Goal: Book appointment/travel/reservation: Register for event/course

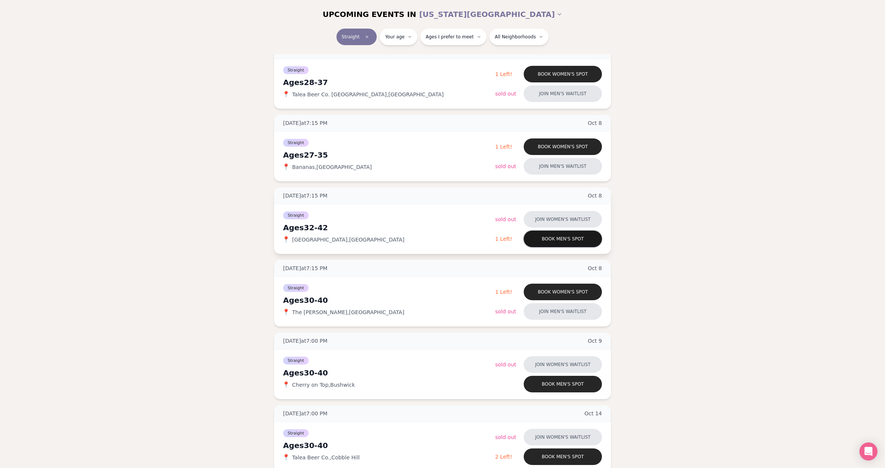
scroll to position [337, 0]
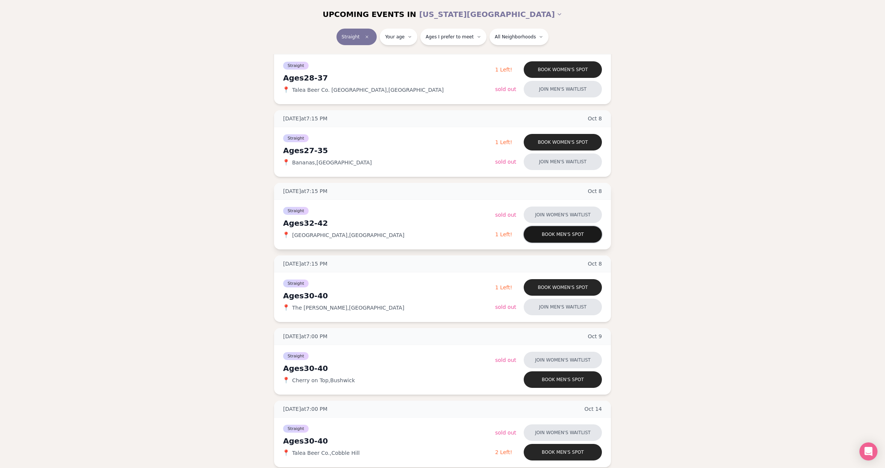
click at [558, 236] on button "Book men's spot" at bounding box center [563, 234] width 78 height 17
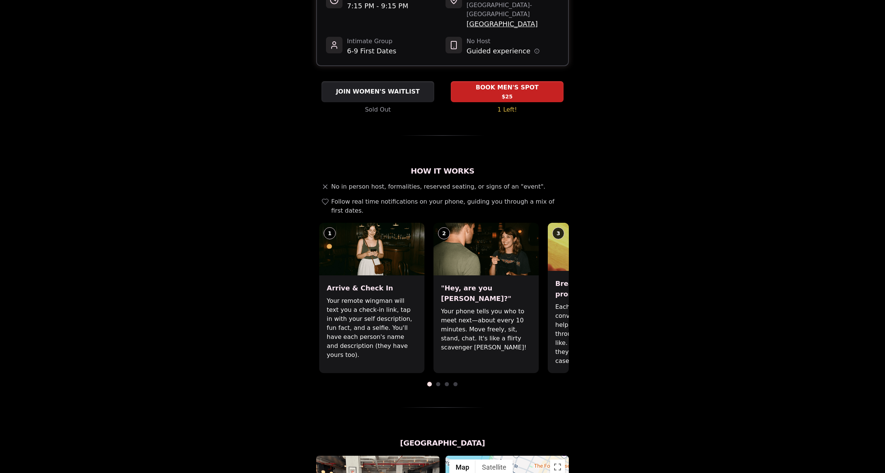
scroll to position [153, 0]
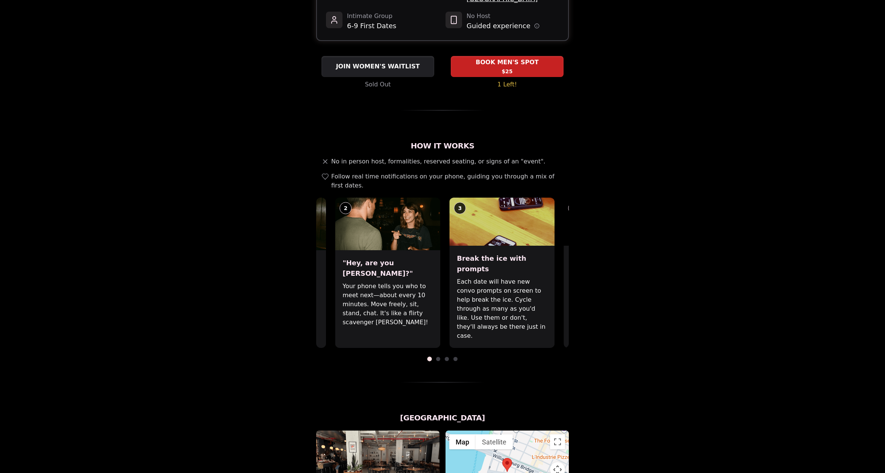
click at [402, 285] on p "Your phone tells you who to meet next—about every 10 minutes. Move freely, sit,…" at bounding box center [388, 304] width 90 height 45
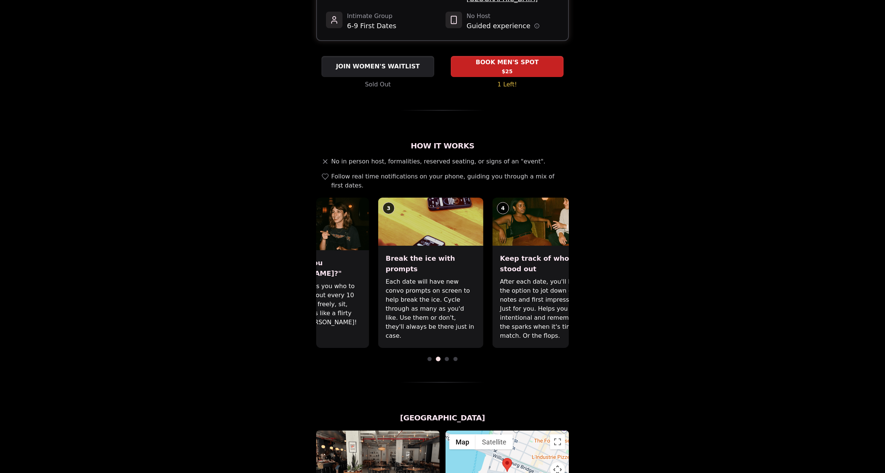
click at [386, 283] on p "Each date will have new convo prompts on screen to help break the ice. Cycle th…" at bounding box center [431, 308] width 90 height 63
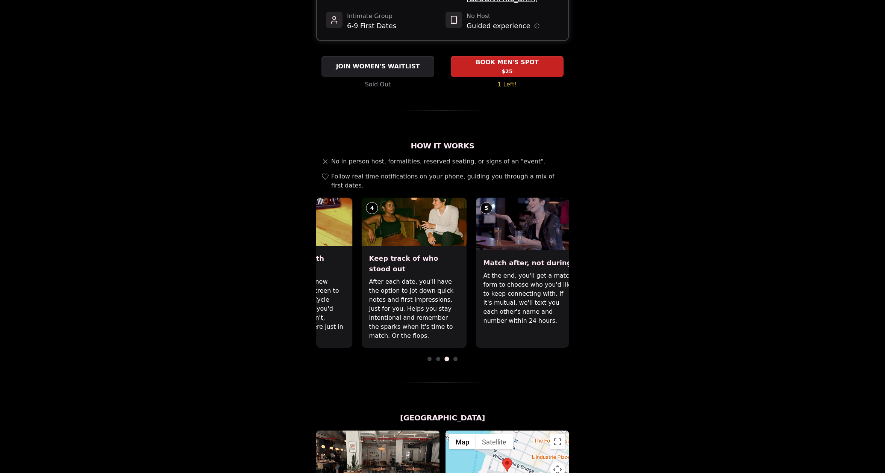
click at [412, 283] on p "After each date, you'll have the option to jot down quick notes and first impre…" at bounding box center [414, 308] width 90 height 63
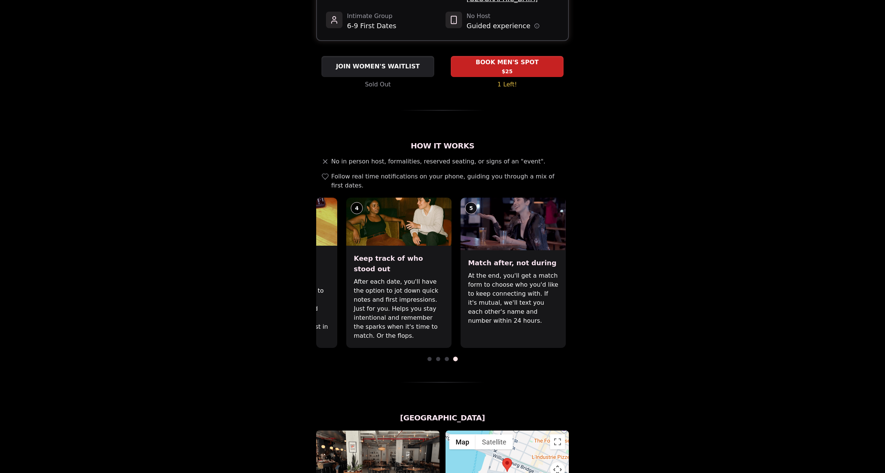
click at [533, 294] on p "At the end, you'll get a match form to choose who you'd like to keep connecting…" at bounding box center [513, 298] width 90 height 54
